Goal: Information Seeking & Learning: Learn about a topic

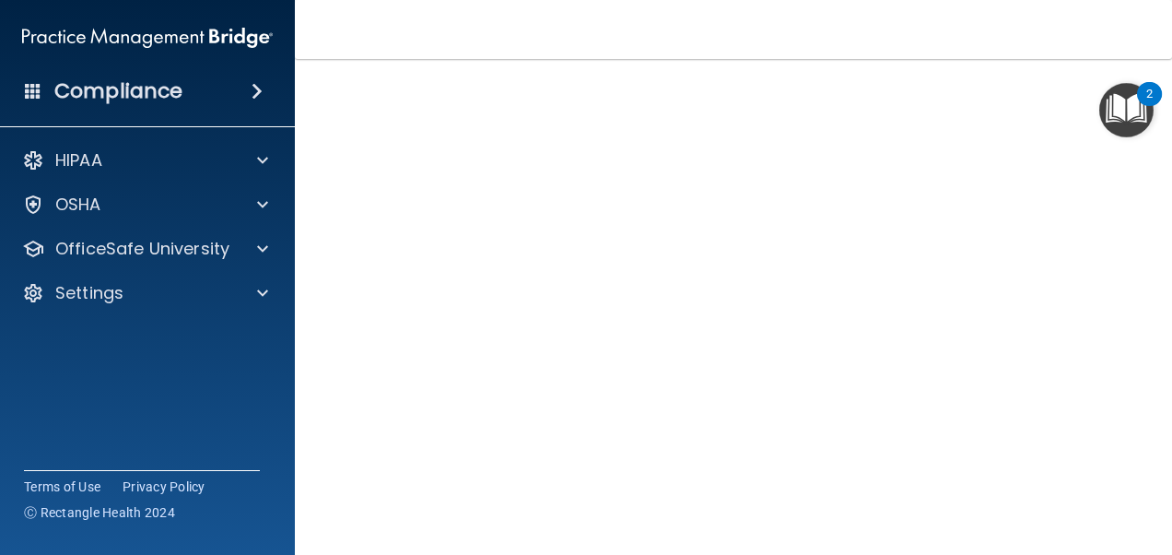
scroll to position [75, 0]
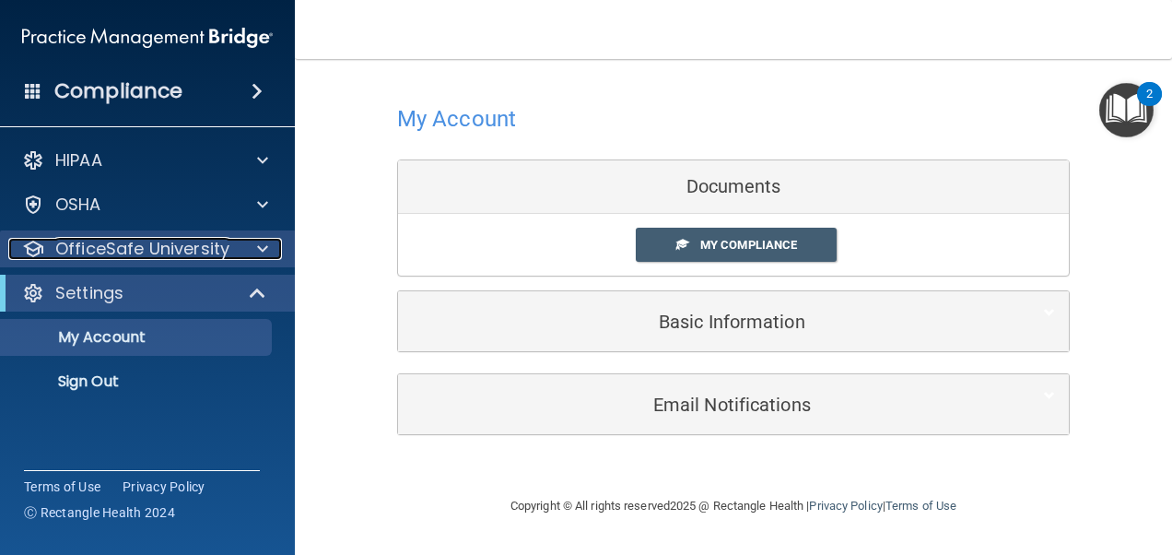
click at [210, 249] on p "OfficeSafe University" at bounding box center [142, 249] width 174 height 22
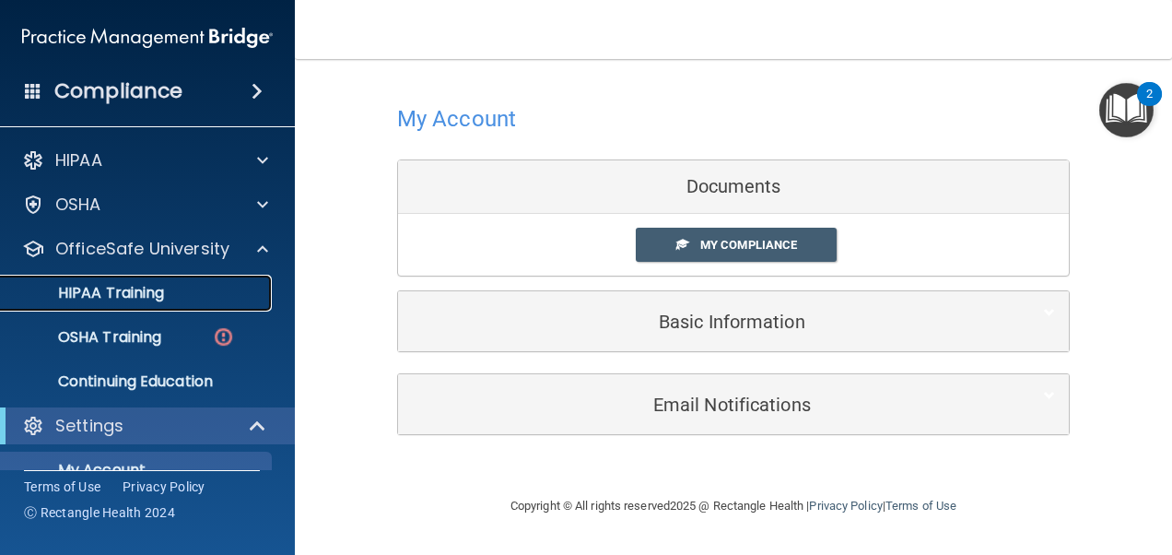
click at [157, 289] on p "HIPAA Training" at bounding box center [88, 293] width 152 height 18
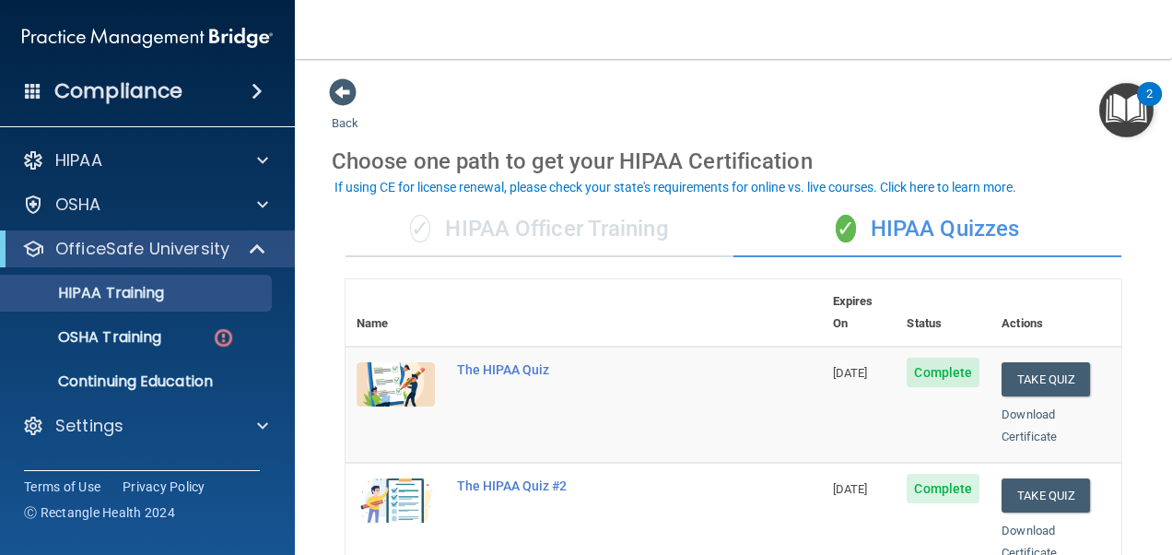
click at [596, 236] on div "✓ HIPAA Officer Training" at bounding box center [539, 229] width 388 height 55
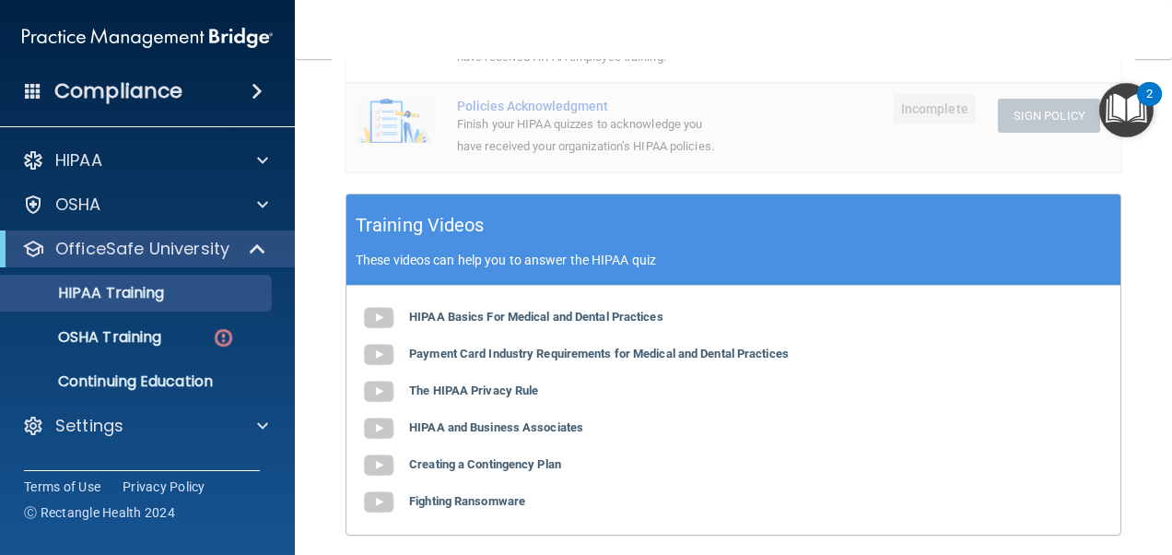
scroll to position [645, 0]
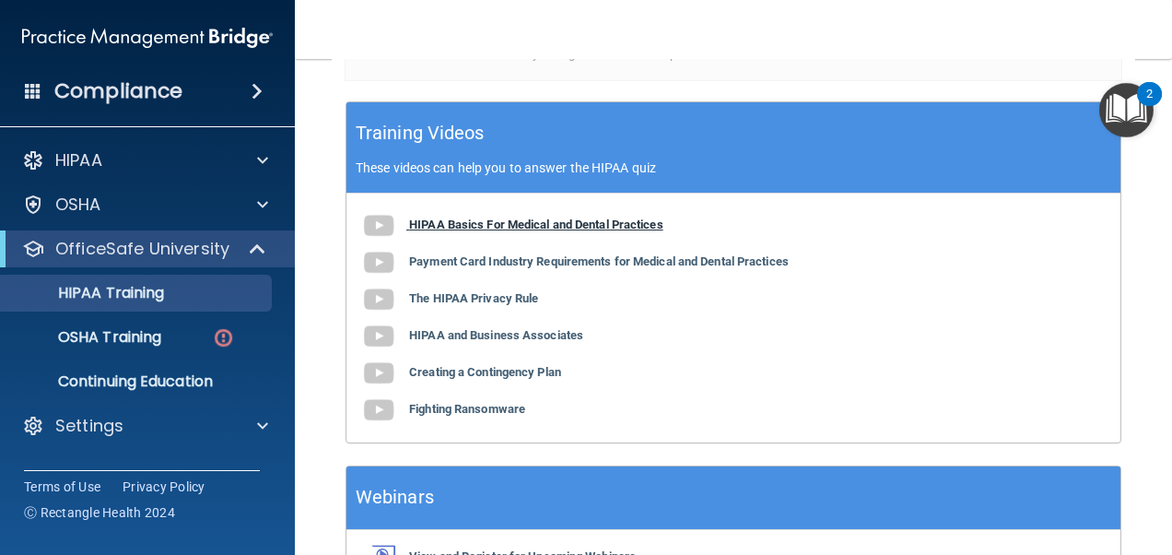
click at [542, 231] on b "HIPAA Basics For Medical and Dental Practices" at bounding box center [536, 224] width 254 height 14
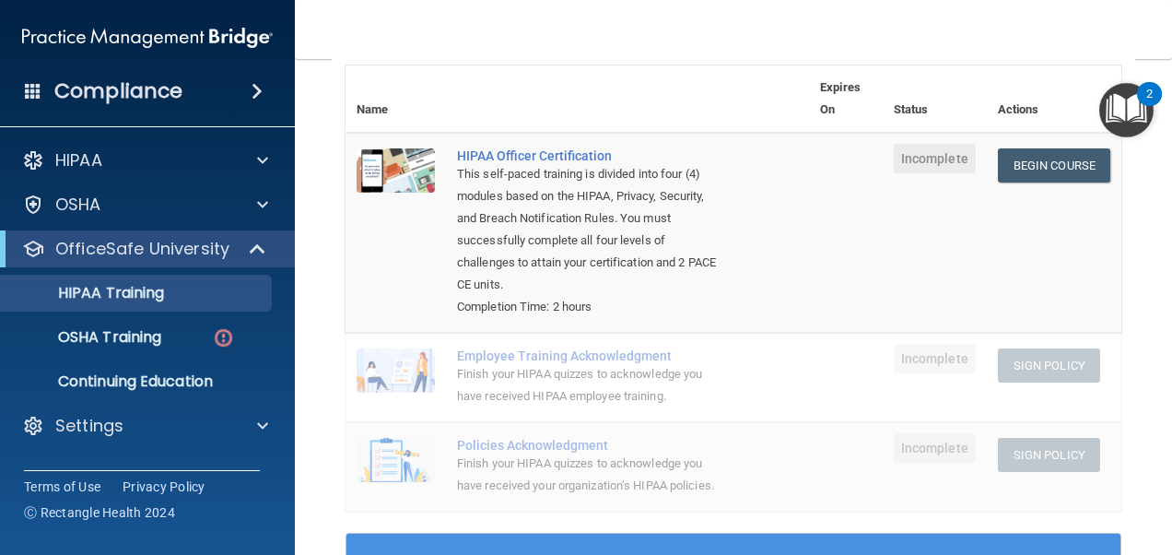
scroll to position [184, 0]
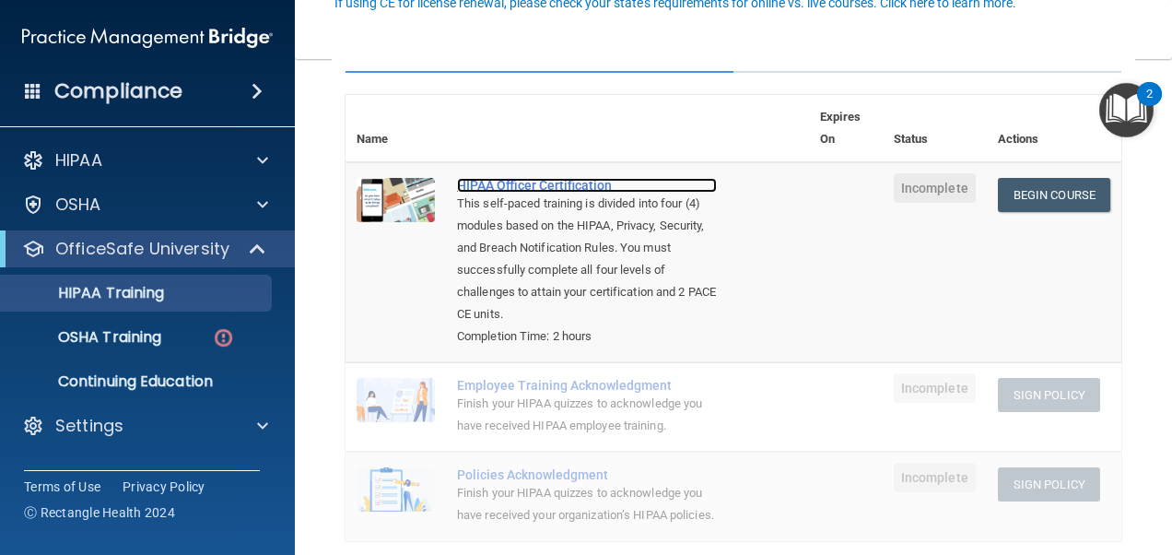
click at [516, 183] on div "HIPAA Officer Certification" at bounding box center [587, 185] width 260 height 15
